Goal: Information Seeking & Learning: Learn about a topic

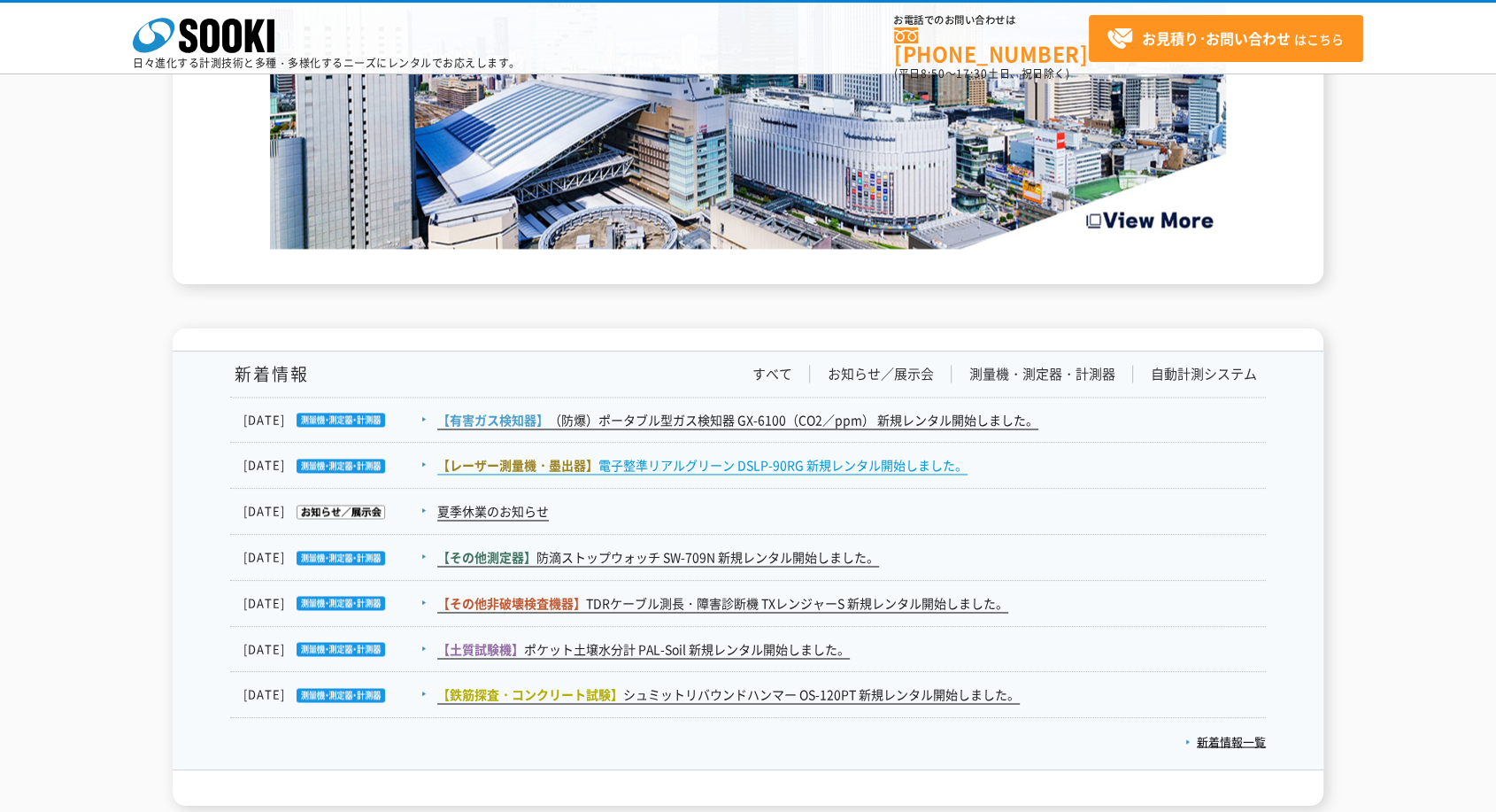
scroll to position [2753, 0]
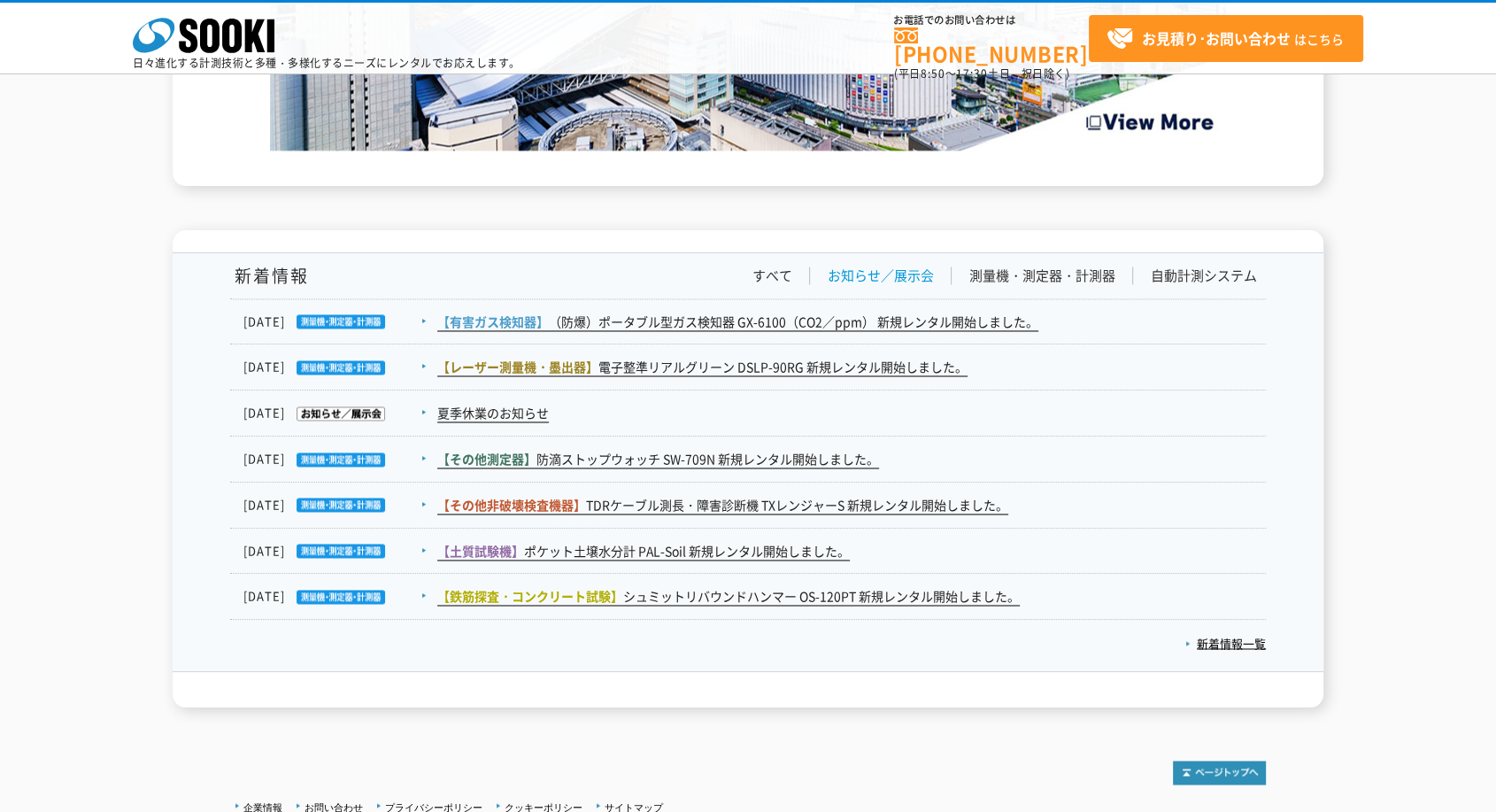
click at [894, 266] on link "お知らせ／展示会" at bounding box center [881, 276] width 106 height 19
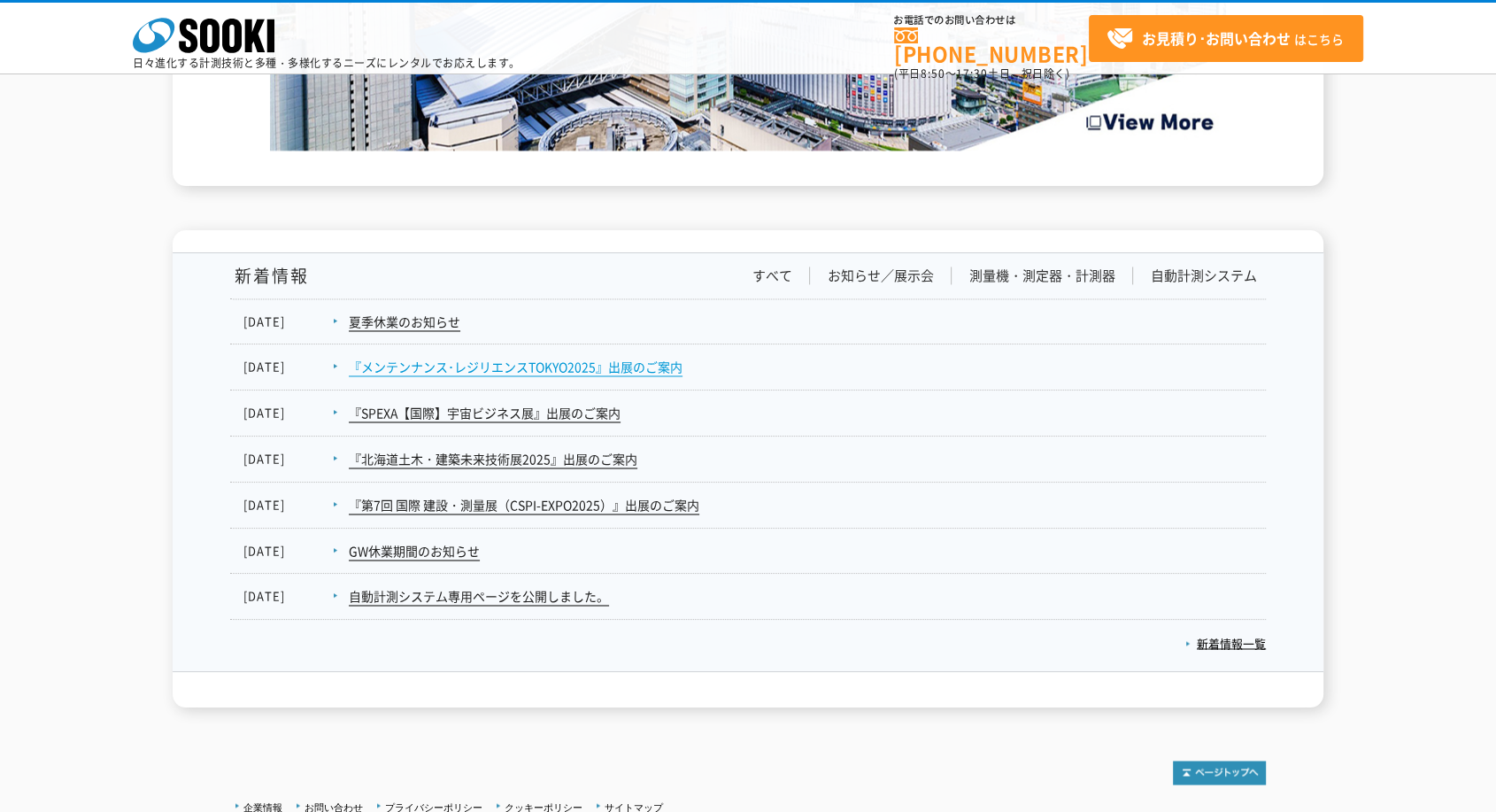
click at [583, 363] on link "『メンテンナンス･レジリエンスTOKYO2025』出展のご案内" at bounding box center [515, 367] width 333 height 19
click at [403, 409] on link "『SPEXA【国際】宇宙ビジネス展』出展のご案内" at bounding box center [484, 413] width 272 height 19
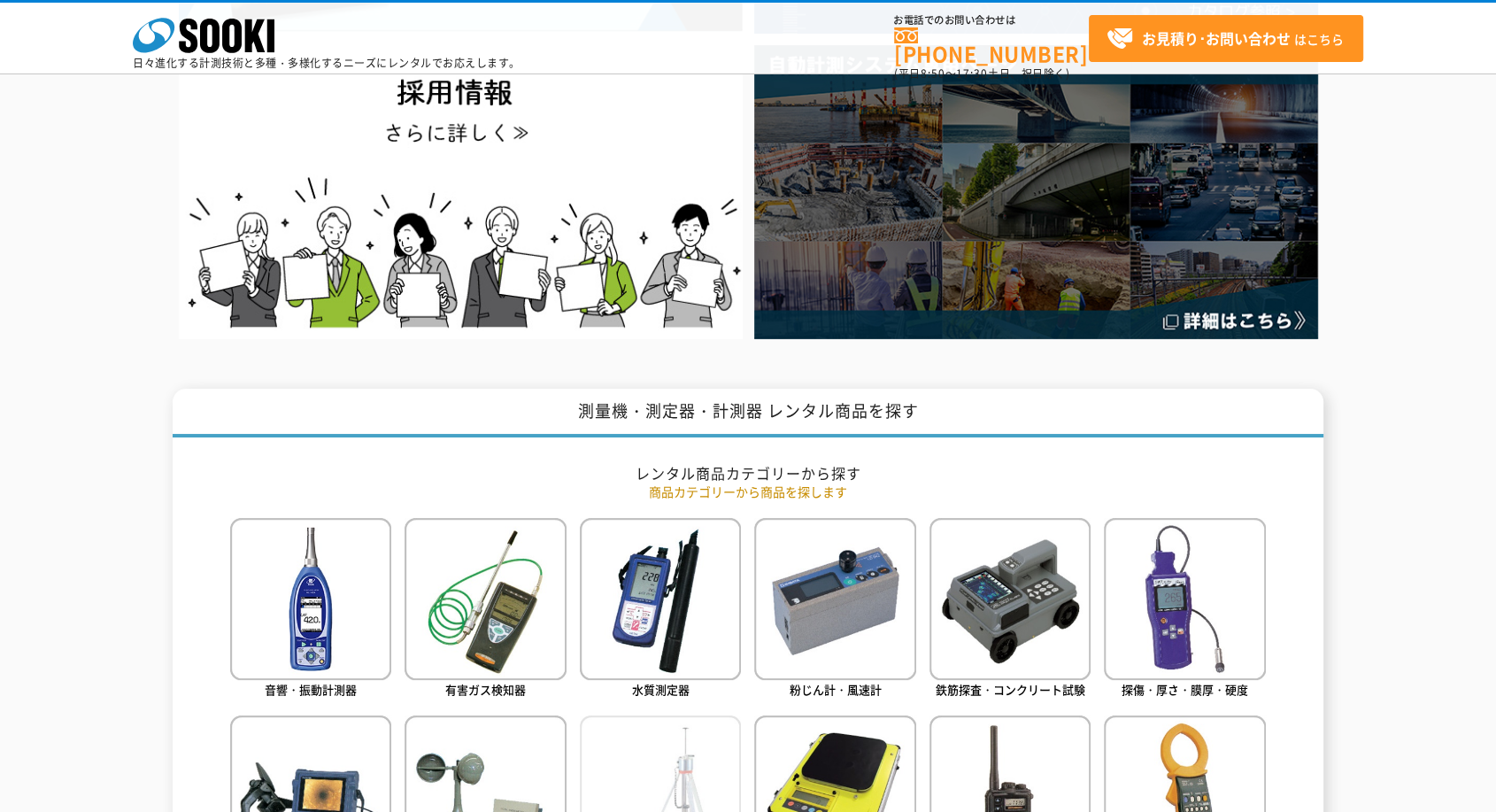
scroll to position [0, 0]
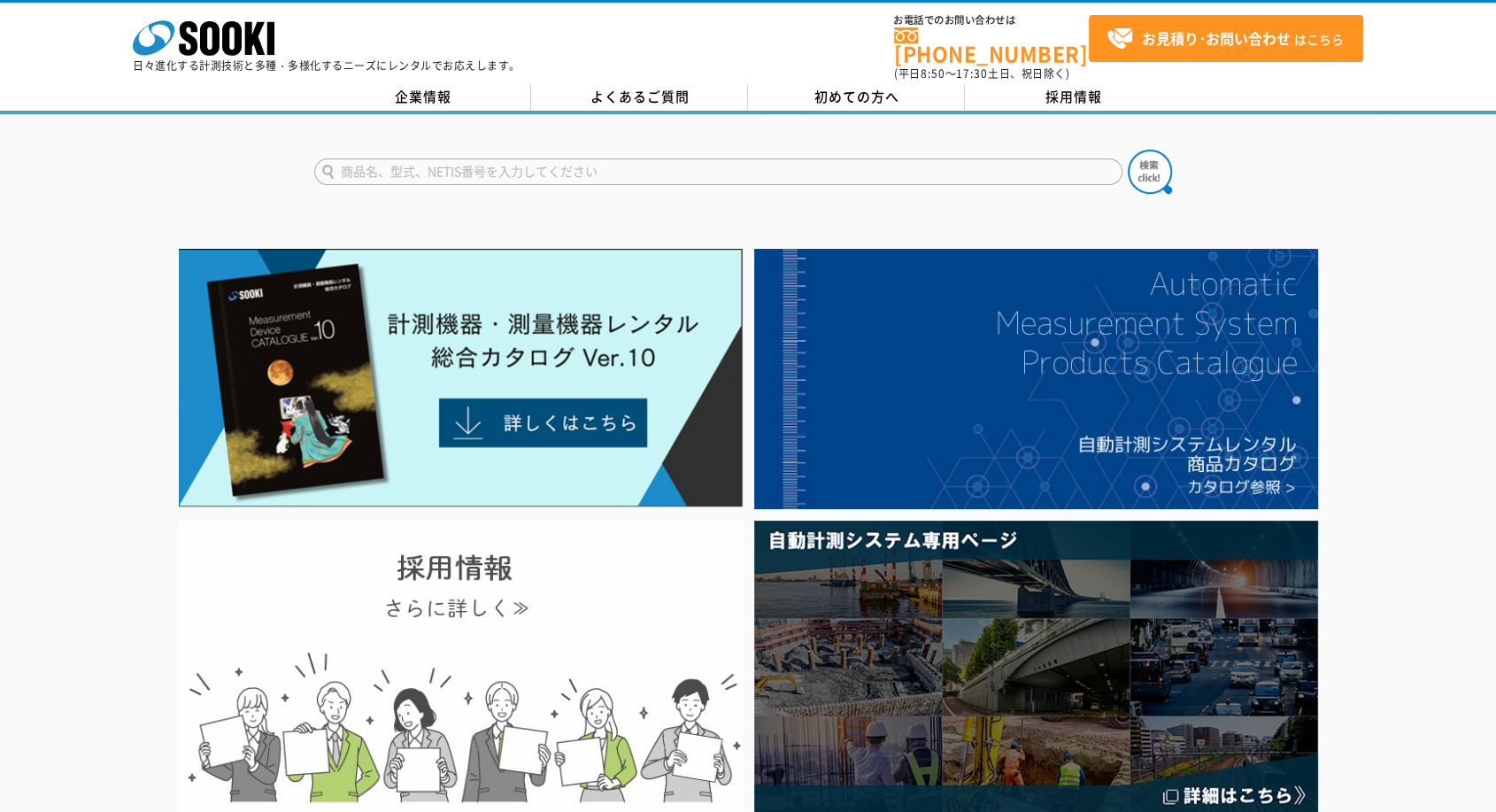
click at [570, 641] on img at bounding box center [460, 667] width 564 height 293
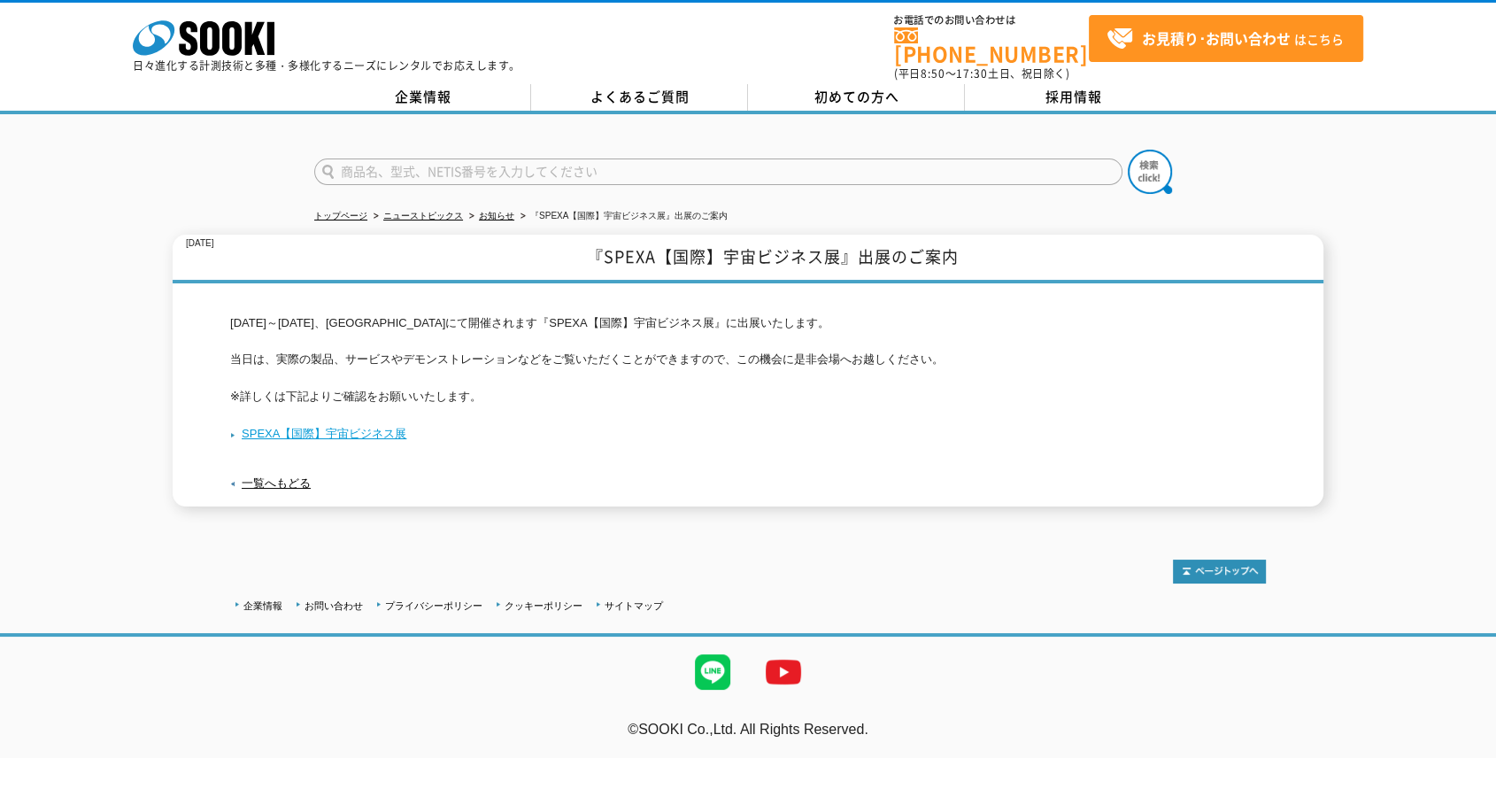
click at [357, 427] on link "SPEXA【国際】宇宙ビジネス展" at bounding box center [318, 433] width 177 height 13
